Goal: Find specific page/section: Find specific page/section

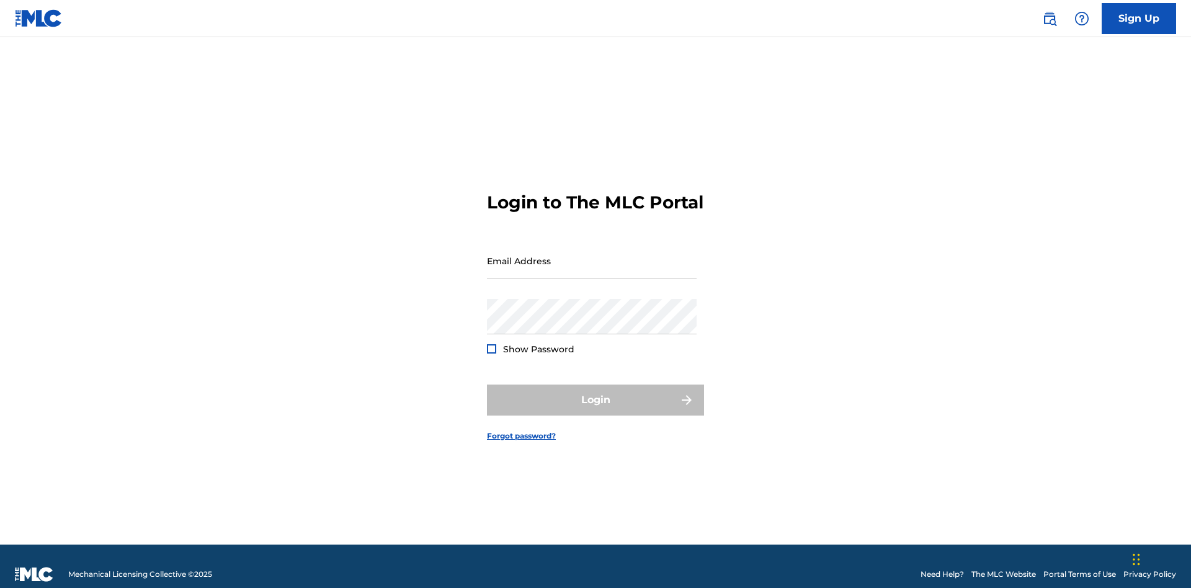
scroll to position [16, 0]
click at [592, 255] on input "Email Address" at bounding box center [592, 260] width 210 height 35
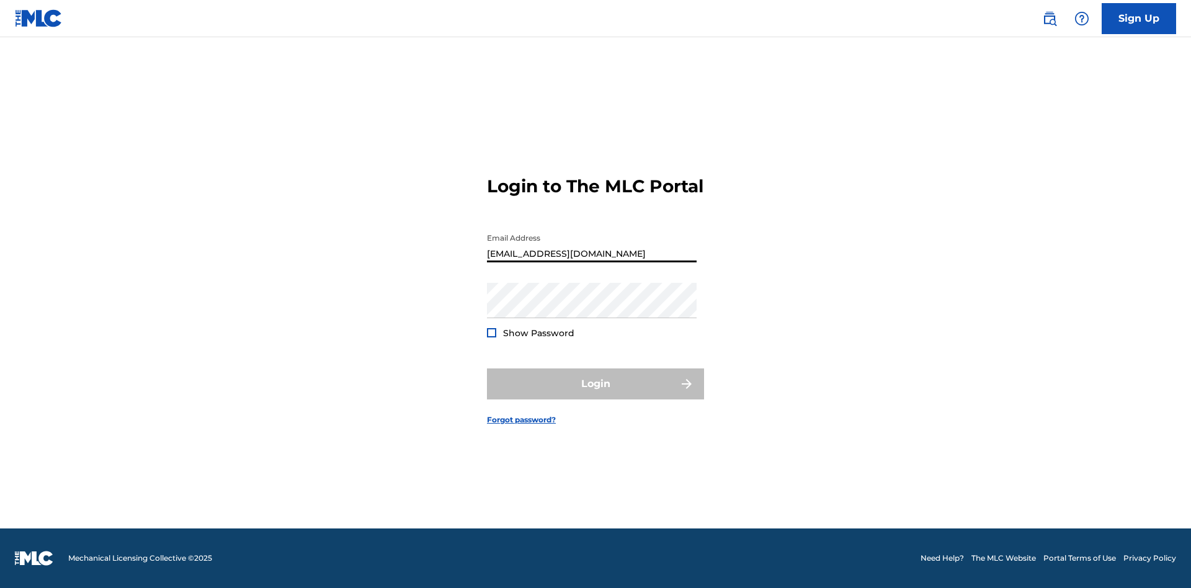
type input "[EMAIL_ADDRESS][DOMAIN_NAME]"
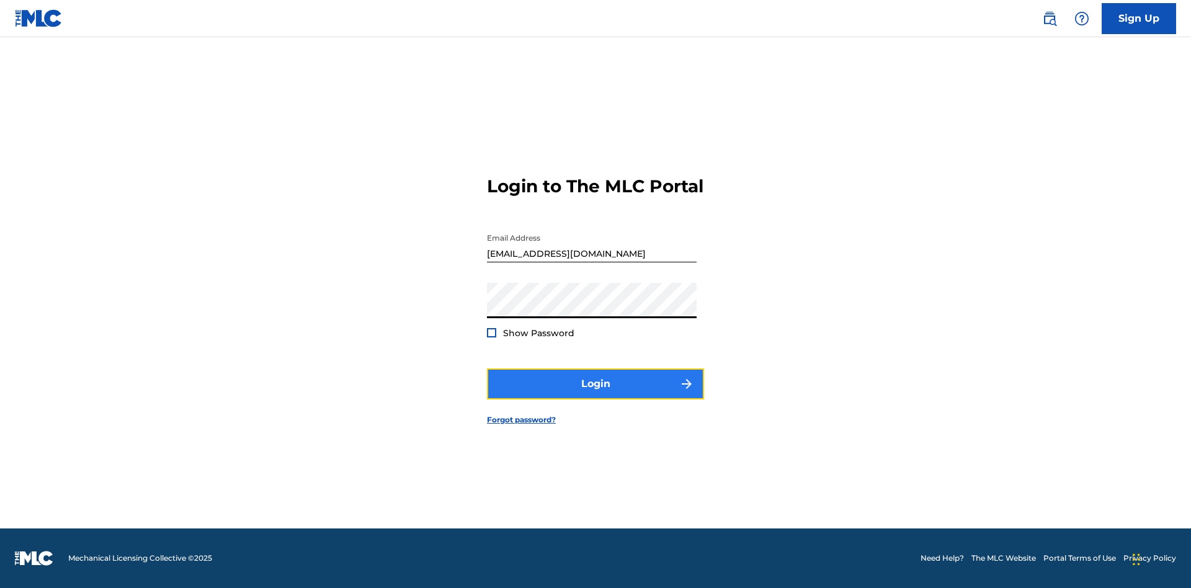
click at [595, 394] on button "Login" at bounding box center [595, 383] width 217 height 31
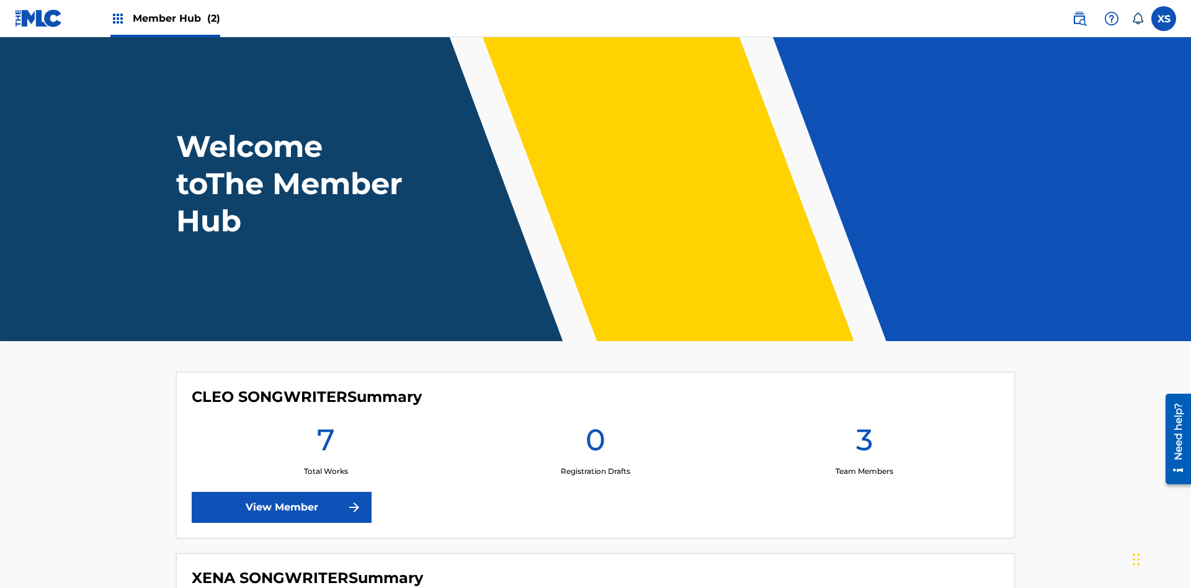
click at [175, 18] on span "Member Hub (2)" at bounding box center [176, 18] width 87 height 14
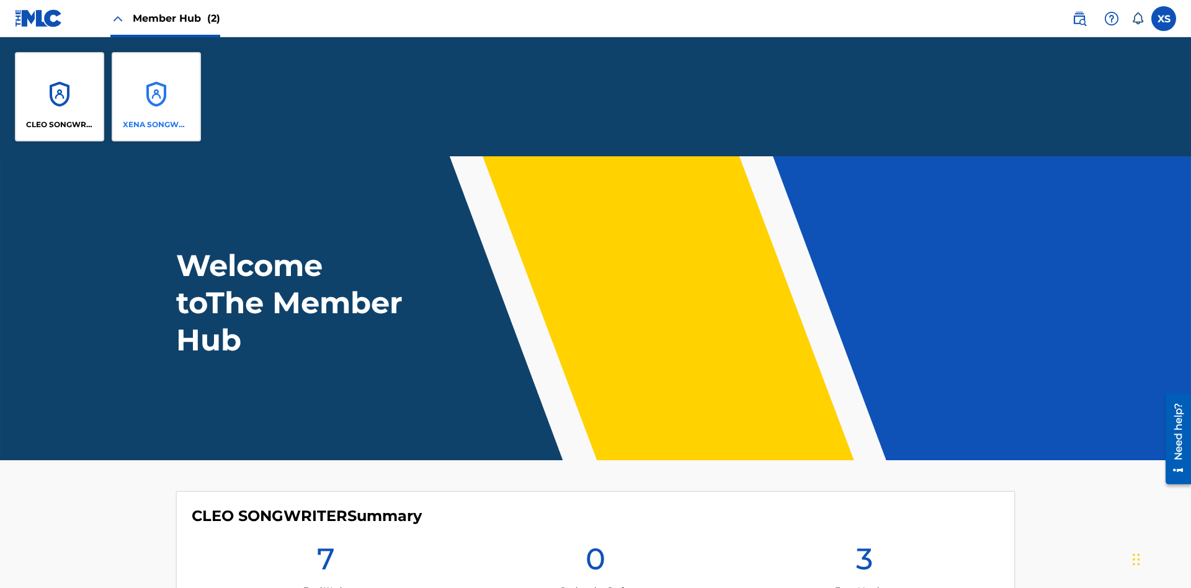
click at [156, 125] on p "XENA SONGWRITER" at bounding box center [157, 124] width 68 height 11
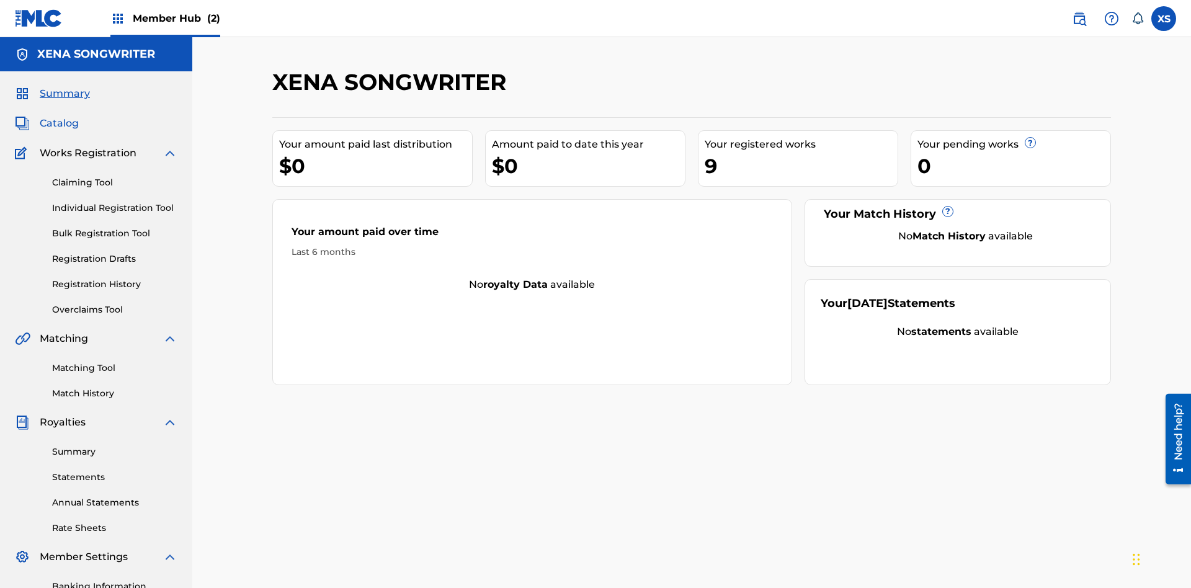
click at [59, 116] on span "Catalog" at bounding box center [59, 123] width 39 height 15
